Goal: Task Accomplishment & Management: Manage account settings

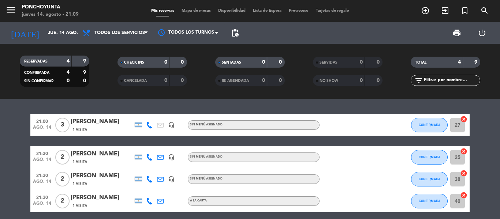
click at [479, 125] on bookings-row "21:00 [DATE] 3 [PERSON_NAME] 1 Visita headset_mic Sin menú asignado CONFIRMADA …" at bounding box center [250, 163] width 500 height 98
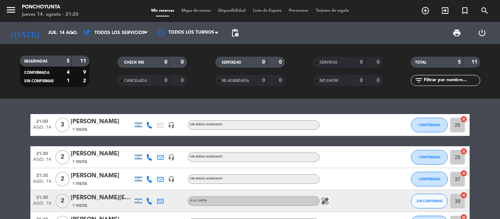
click at [489, 170] on bookings-row "21:00 [DATE] 3 [PERSON_NAME] 1 Visita headset_mic Sin menú asignado CONFIRMADA …" at bounding box center [250, 174] width 500 height 120
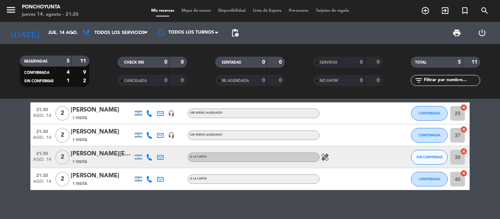
scroll to position [29, 0]
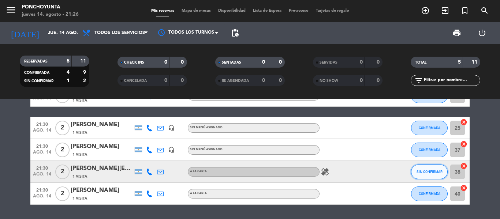
click at [427, 169] on button "SIN CONFIRMAR" at bounding box center [429, 172] width 37 height 15
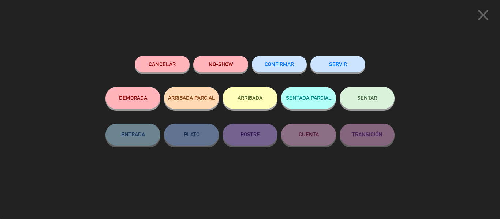
click at [276, 67] on span "CONFIRMAR" at bounding box center [278, 64] width 29 height 6
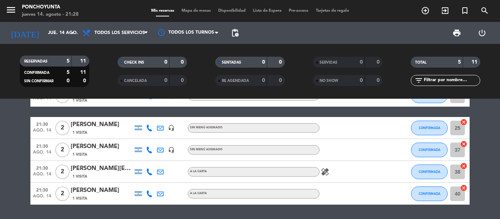
click at [481, 147] on bookings-row "21:00 [DATE] 3 [PERSON_NAME] 1 Visita headset_mic Sin menú asignado CONFIRMADA …" at bounding box center [250, 145] width 500 height 120
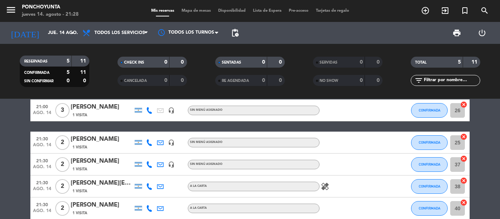
click at [323, 185] on icon "healing" at bounding box center [324, 186] width 9 height 9
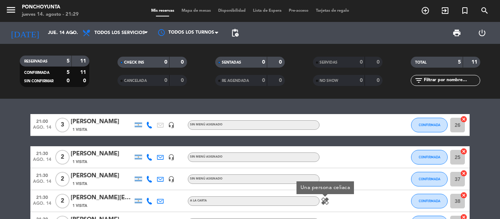
click at [488, 150] on bookings-row "21:00 [DATE] 3 [PERSON_NAME] 1 Visita headset_mic Sin menú asignado CONFIRMADA …" at bounding box center [250, 174] width 500 height 120
click at [481, 140] on bookings-row "21:00 [DATE] 3 [PERSON_NAME] 1 Visita headset_mic Sin menú asignado CONFIRMADA …" at bounding box center [250, 174] width 500 height 120
click at [484, 160] on bookings-row "21:00 [DATE] 3 [PERSON_NAME] 1 Visita headset_mic Sin menú asignado CONFIRMADA …" at bounding box center [250, 174] width 500 height 120
click at [14, 173] on bookings-row "21:00 [DATE] 3 [PERSON_NAME] 1 Visita headset_mic Sin menú asignado CONFIRMADA …" at bounding box center [250, 174] width 500 height 120
click at [495, 109] on div "21:00 [DATE] 3 [PERSON_NAME] 1 Visita headset_mic Sin menú asignado CONFIRMADA …" at bounding box center [250, 159] width 500 height 120
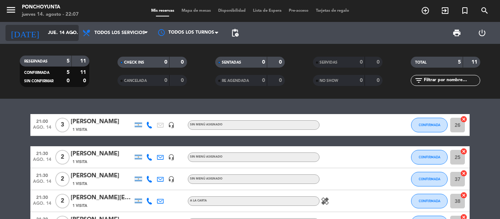
click at [54, 32] on input "jue. 14 ago." at bounding box center [75, 33] width 62 height 12
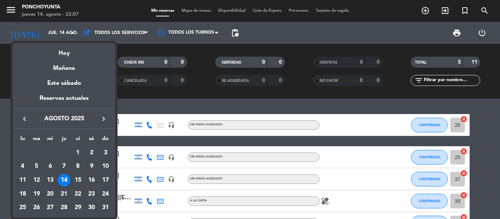
click at [63, 104] on div "Reservas actuales" at bounding box center [64, 101] width 102 height 15
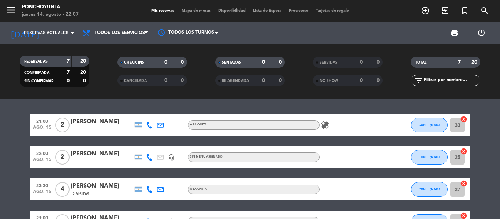
click at [486, 132] on bookings-row "21:00 [DATE] 2 [PERSON_NAME] A LA CARTA healing CONFIRMADA 33 cancel 22:00 [DAT…" at bounding box center [250, 216] width 500 height 205
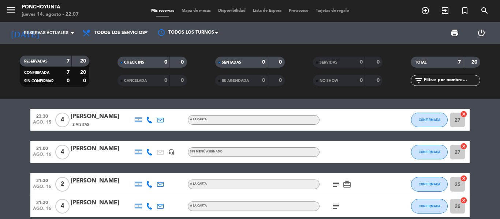
scroll to position [73, 0]
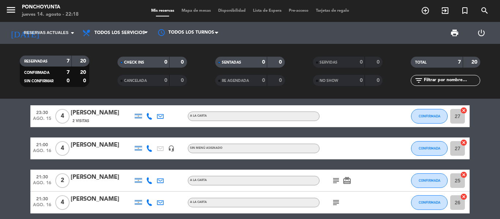
click at [498, 120] on bookings-row "21:00 [DATE] 2 [PERSON_NAME] A LA CARTA healing CONFIRMADA 33 cancel 22:00 [DAT…" at bounding box center [250, 143] width 500 height 205
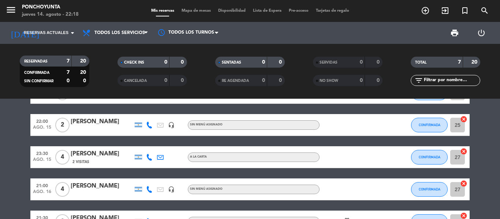
scroll to position [0, 0]
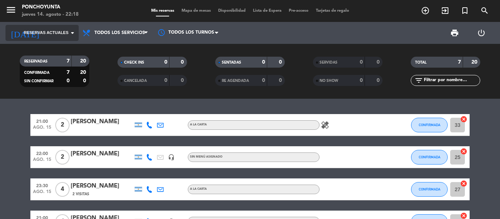
click at [51, 31] on span "Reservas actuales" at bounding box center [46, 33] width 45 height 7
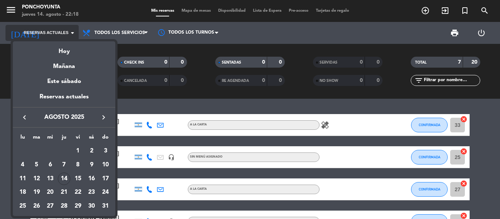
click at [51, 31] on div at bounding box center [250, 109] width 500 height 219
